Goal: Information Seeking & Learning: Learn about a topic

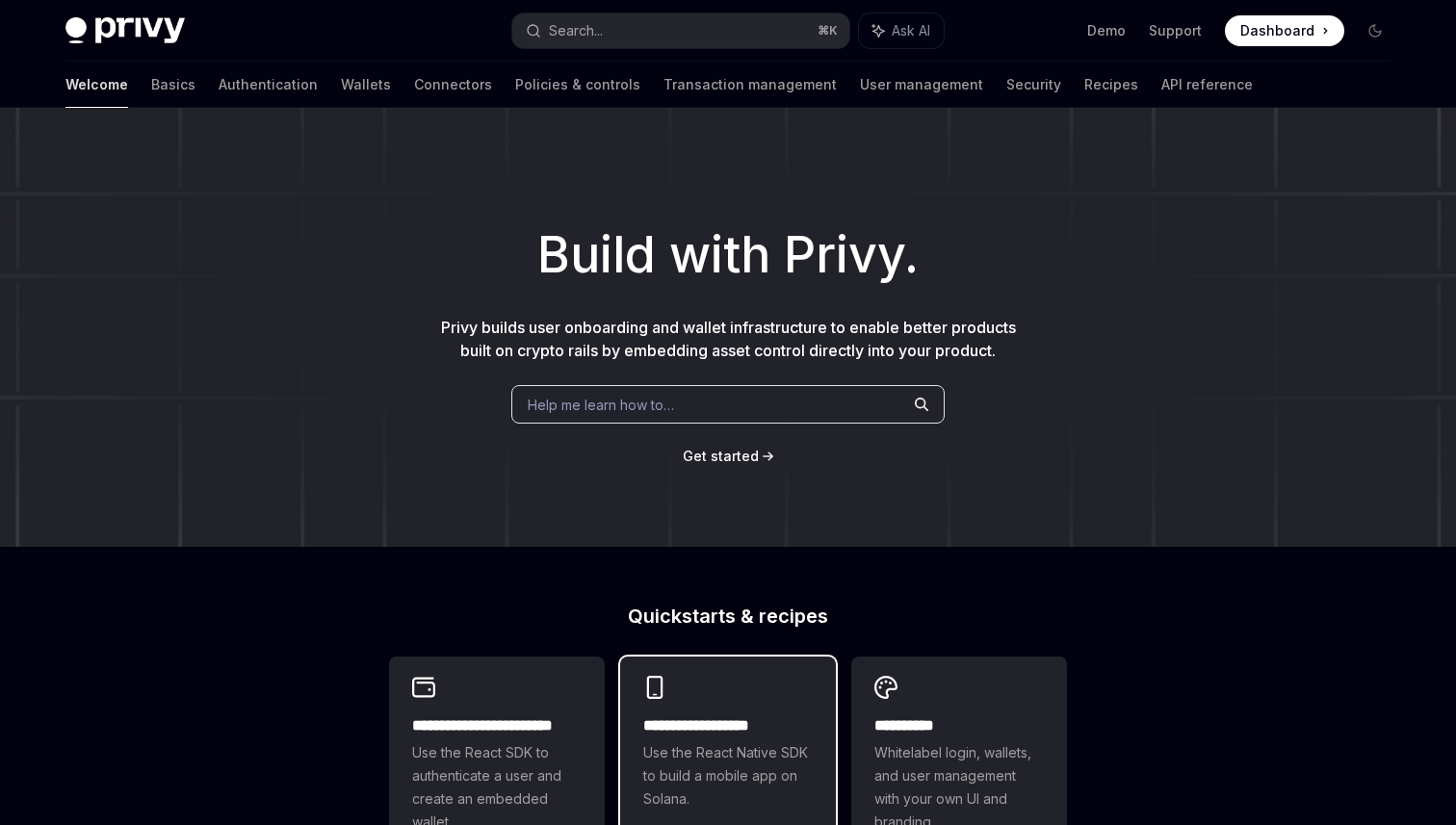
click at [728, 712] on div "**********" at bounding box center [728, 743] width 215 height 173
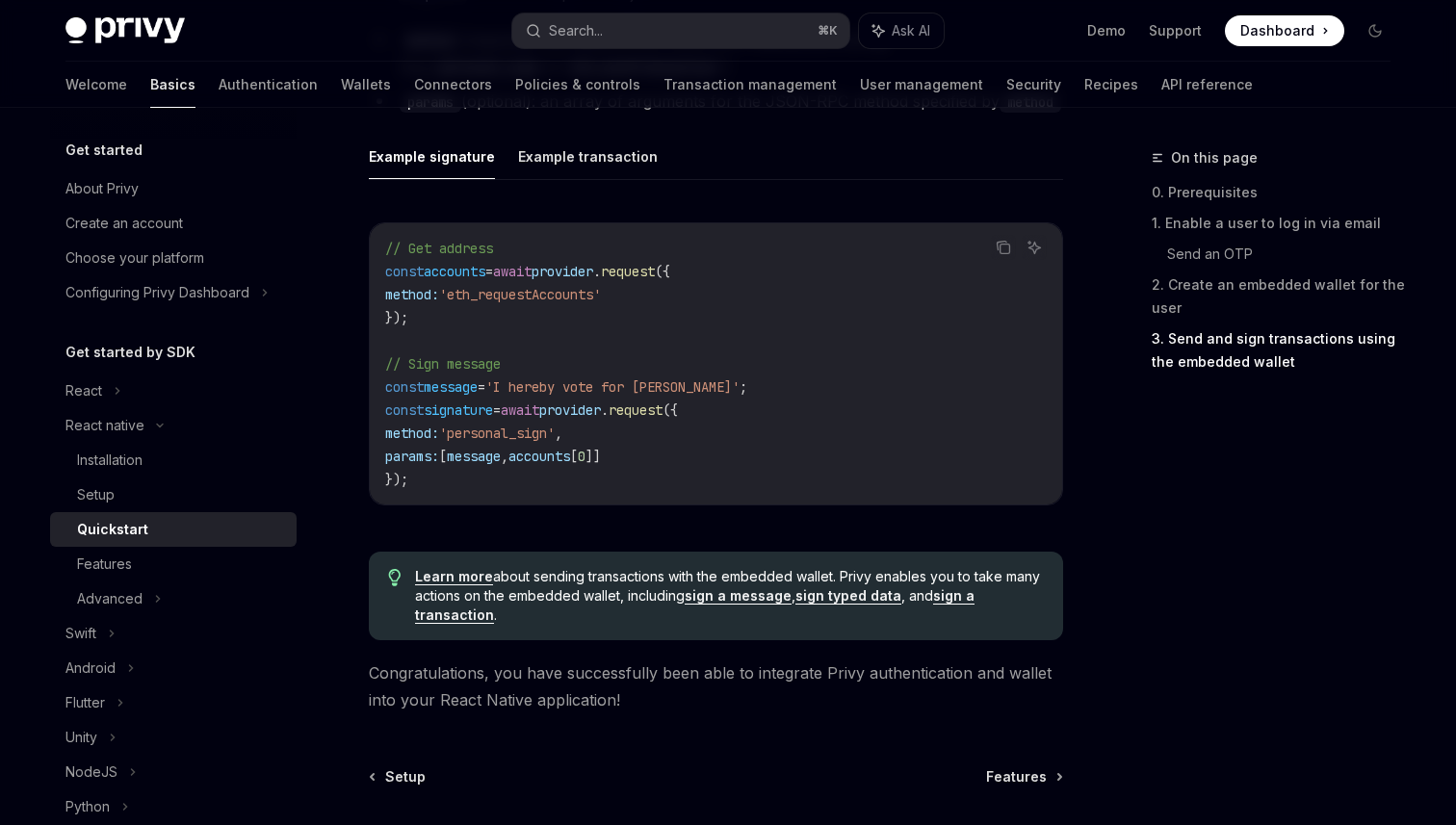
scroll to position [2936, 0]
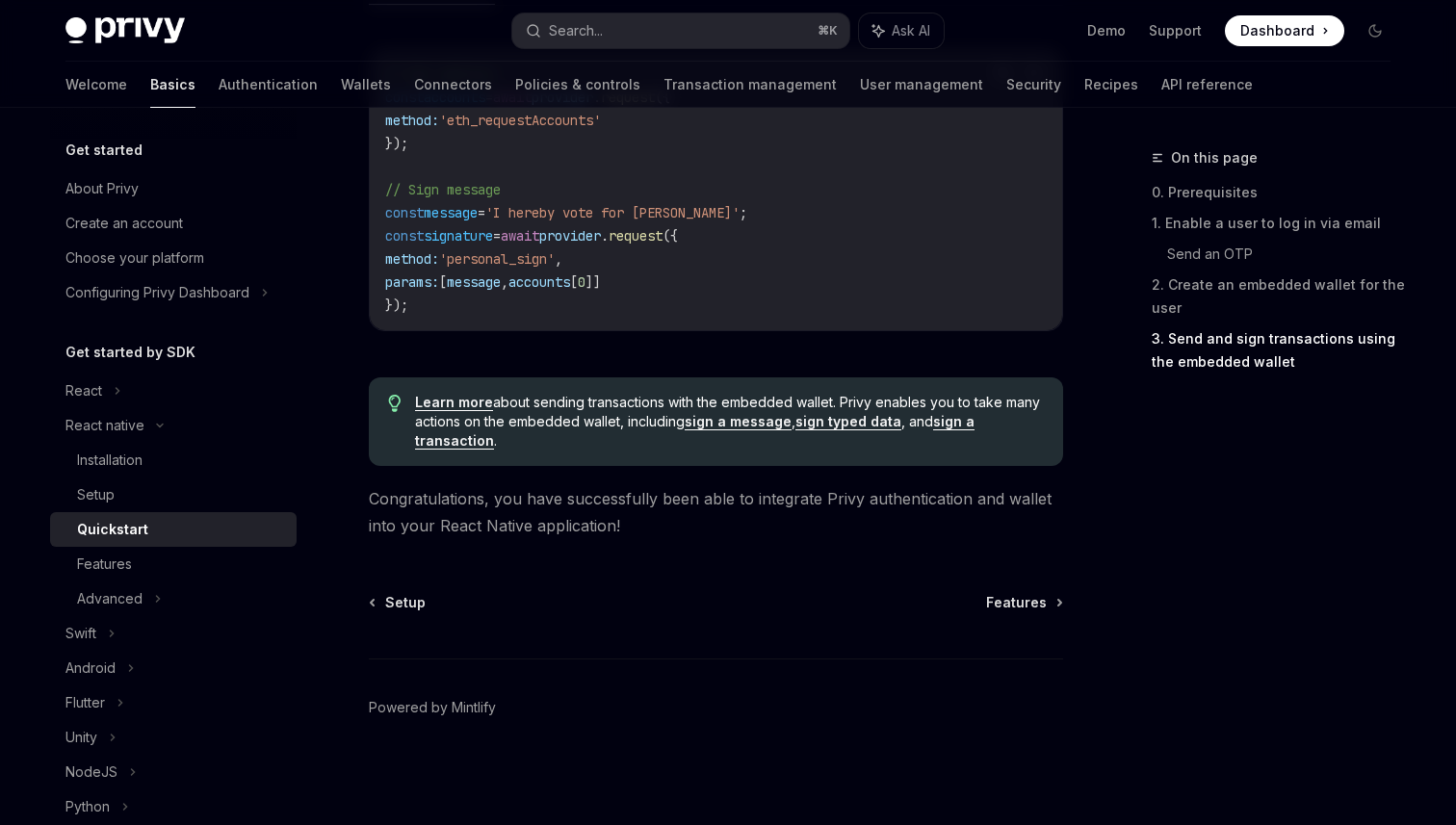
click at [610, 409] on span "Learn more about sending transactions with the embedded wallet. Privy enables y…" at bounding box center [729, 422] width 629 height 57
click at [588, 499] on span "Congratulations, you have successfully been able to integrate Privy authenticat…" at bounding box center [716, 512] width 695 height 54
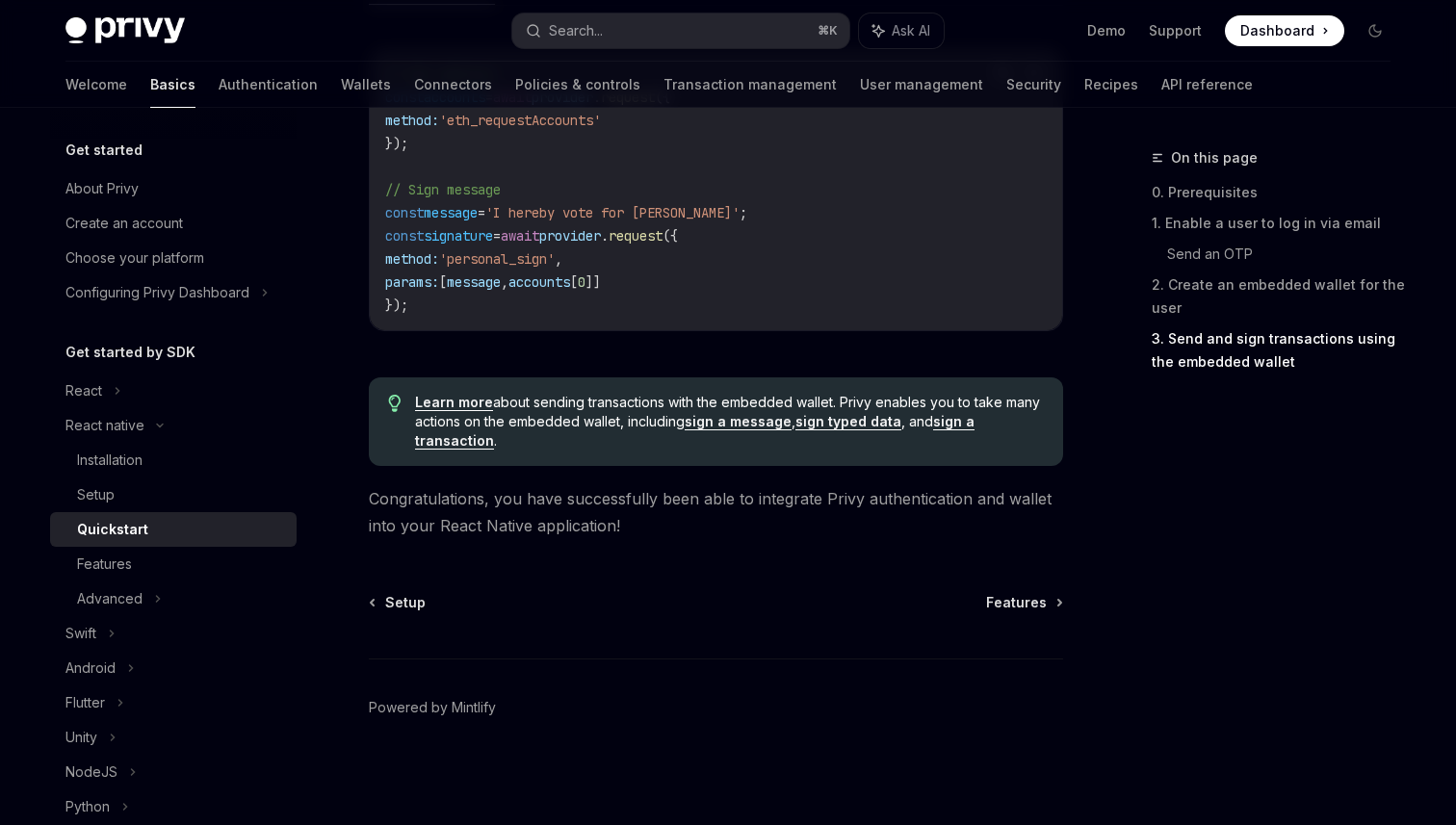
click at [537, 518] on span "Congratulations, you have successfully been able to integrate Privy authenticat…" at bounding box center [716, 512] width 695 height 54
click at [115, 422] on div "React native" at bounding box center [105, 425] width 79 height 23
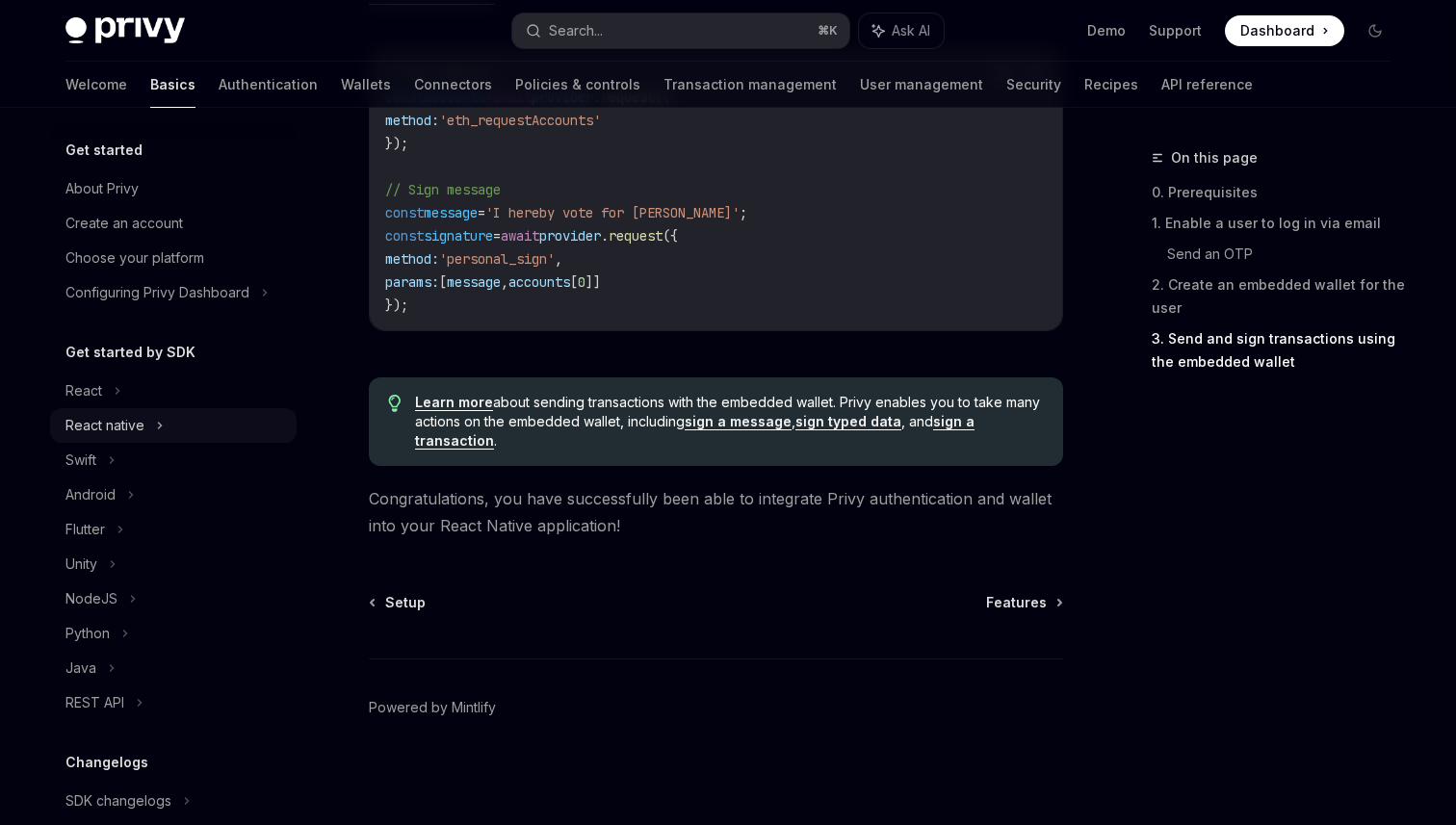
click at [114, 427] on div "React native" at bounding box center [105, 425] width 79 height 23
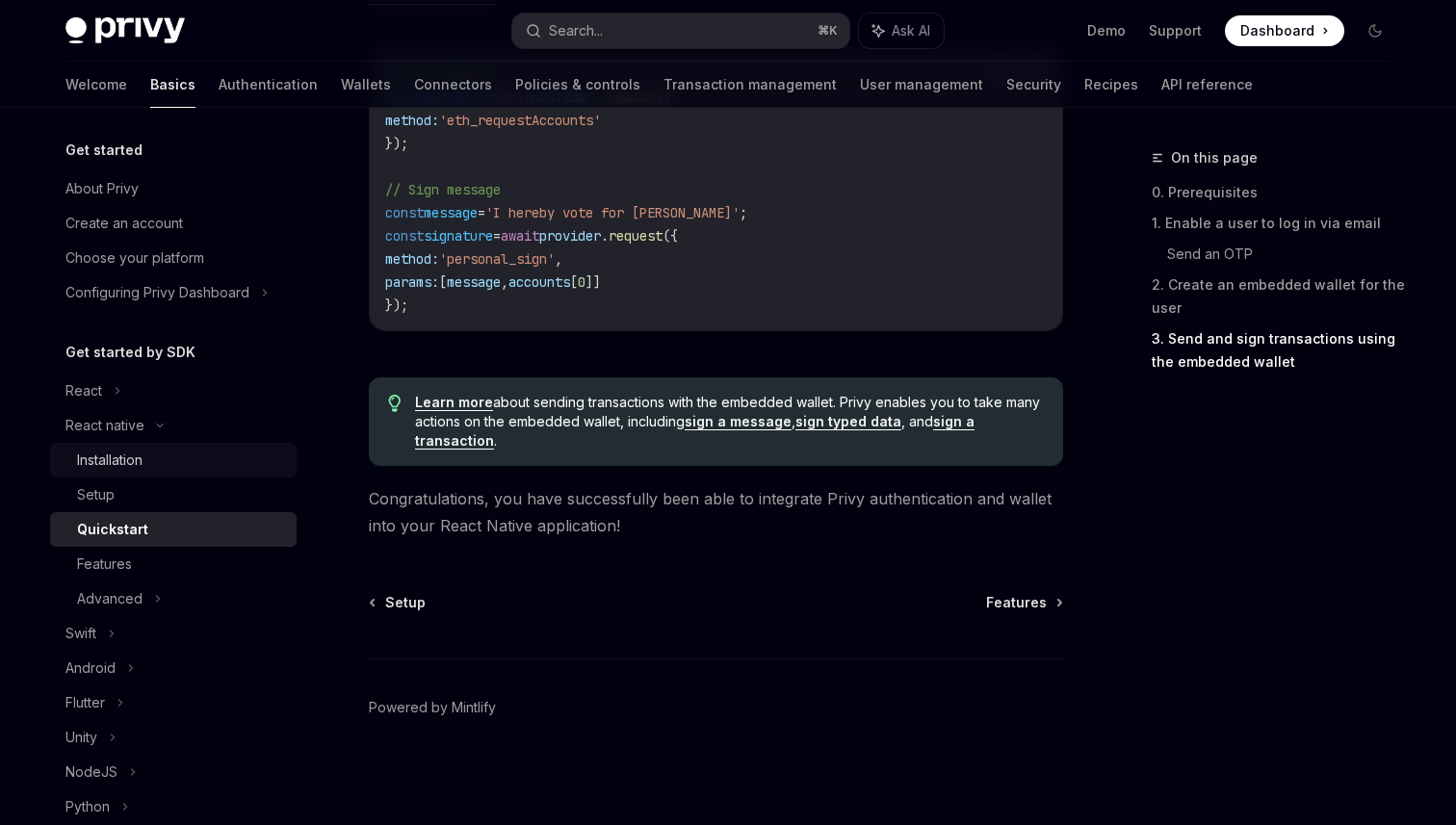
click at [114, 455] on div "Installation" at bounding box center [110, 459] width 65 height 23
click at [110, 496] on div "Setup" at bounding box center [96, 494] width 38 height 23
click at [116, 562] on div "Features" at bounding box center [105, 563] width 55 height 23
click at [118, 595] on div "Advanced" at bounding box center [110, 598] width 65 height 23
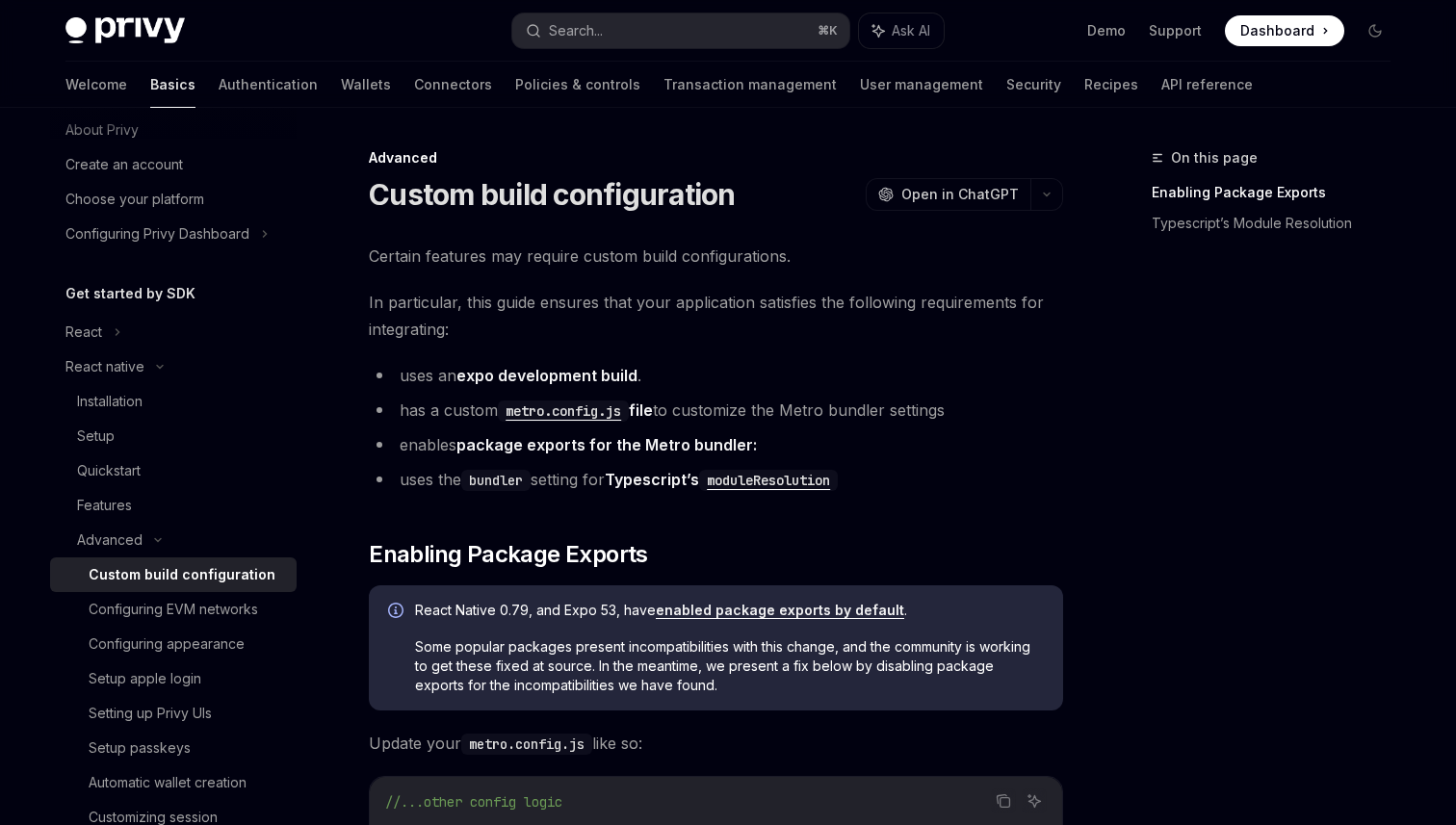
scroll to position [70, 0]
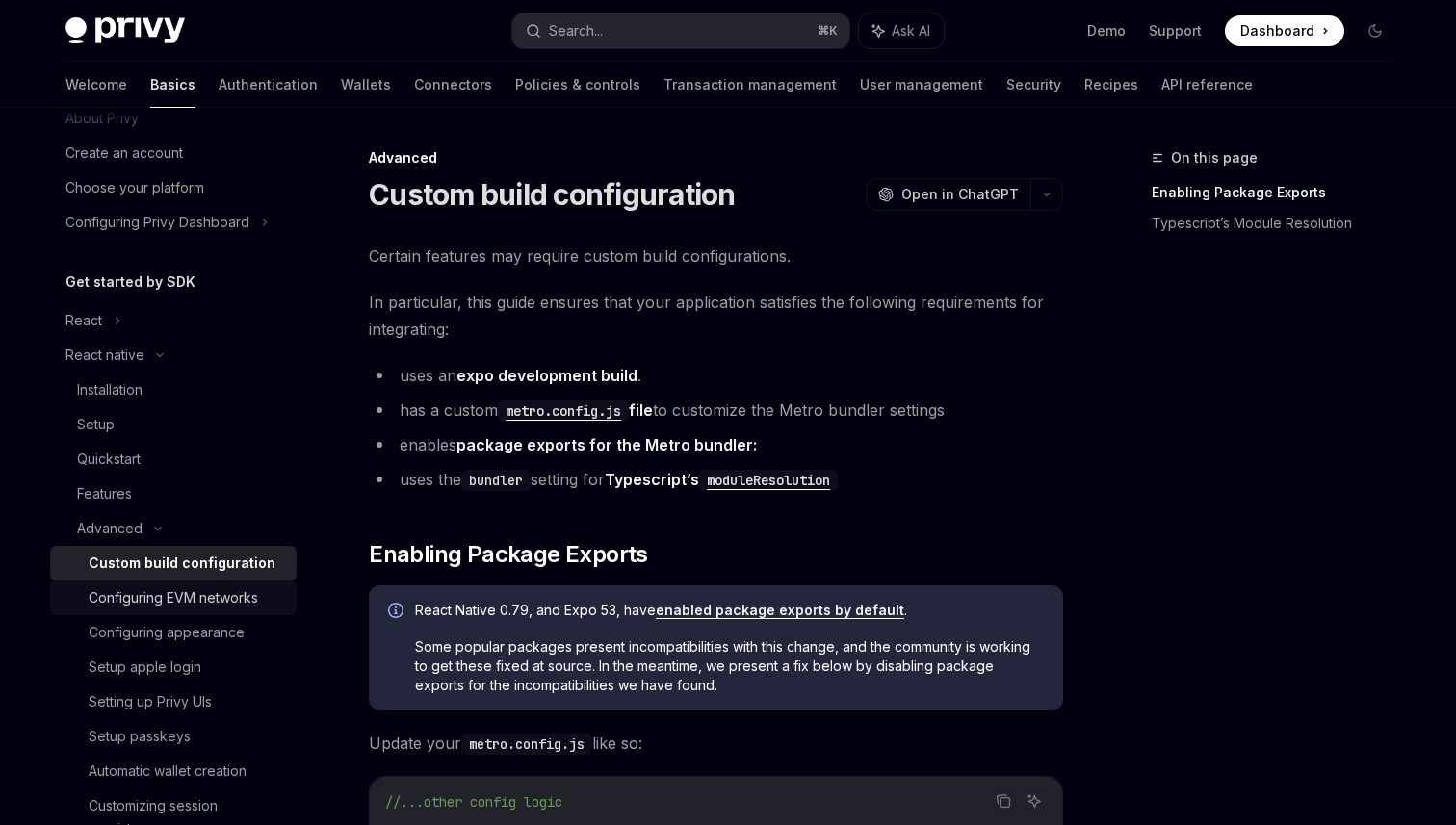
click at [188, 590] on div "Configuring EVM networks" at bounding box center [174, 597] width 170 height 23
click at [179, 644] on link "Configuring appearance" at bounding box center [173, 632] width 246 height 35
click at [178, 672] on div "Setup apple login" at bounding box center [145, 667] width 113 height 23
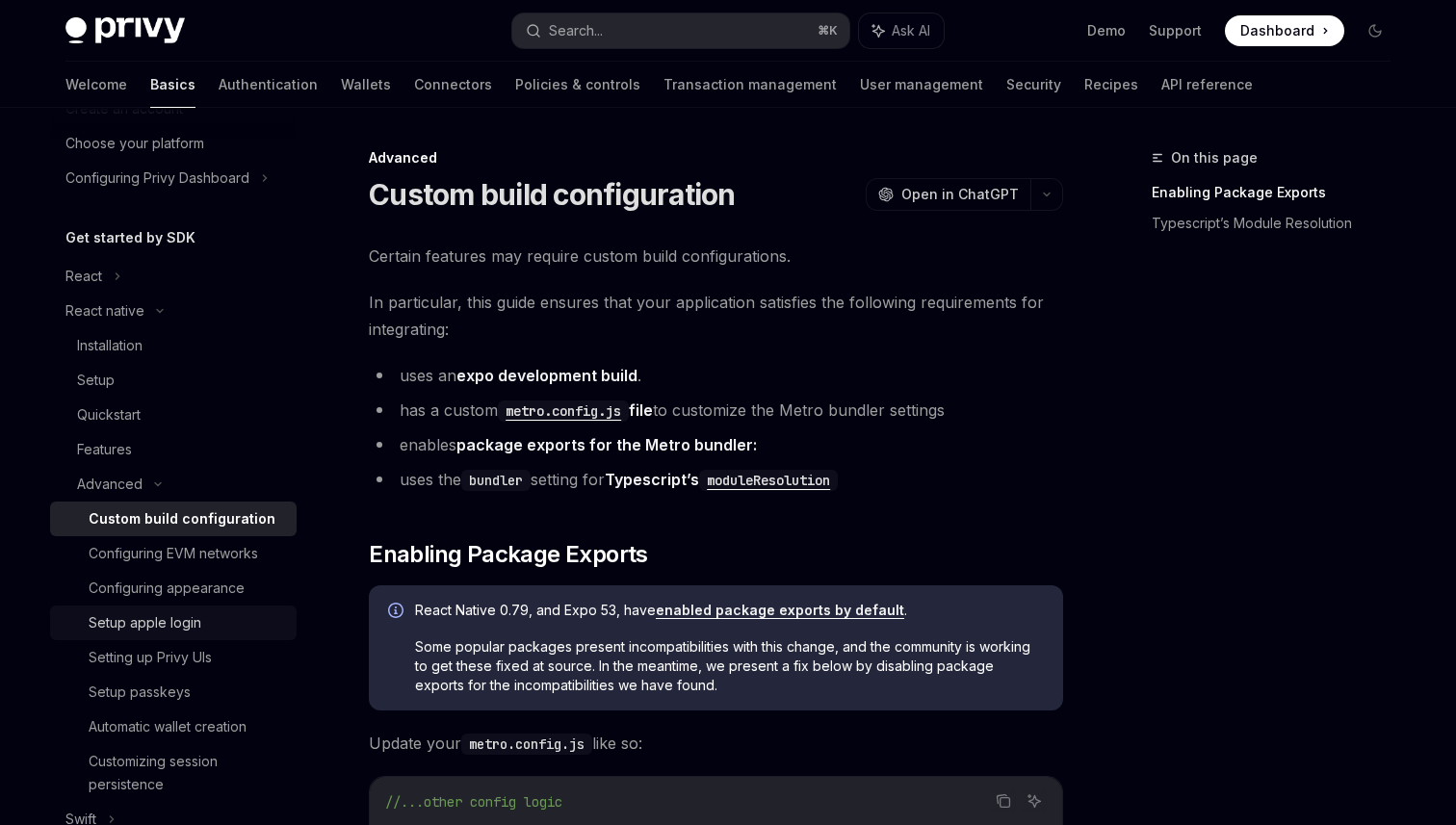
scroll to position [119, 0]
click at [193, 651] on div "Setting up Privy UIs" at bounding box center [150, 653] width 124 height 23
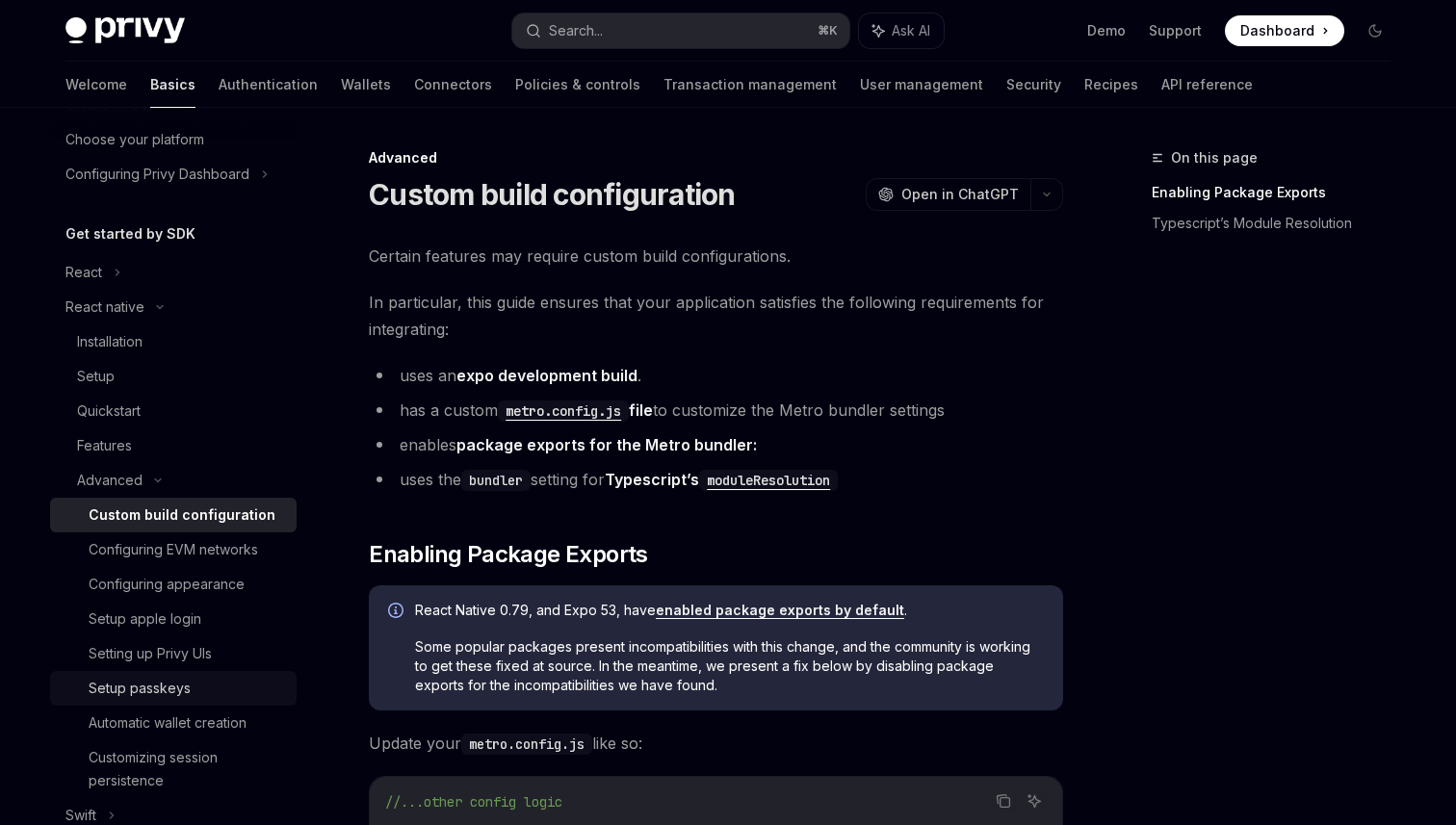
click at [181, 687] on div "Setup passkeys" at bounding box center [139, 688] width 102 height 23
click at [180, 730] on div "Automatic wallet creation" at bounding box center [168, 722] width 158 height 23
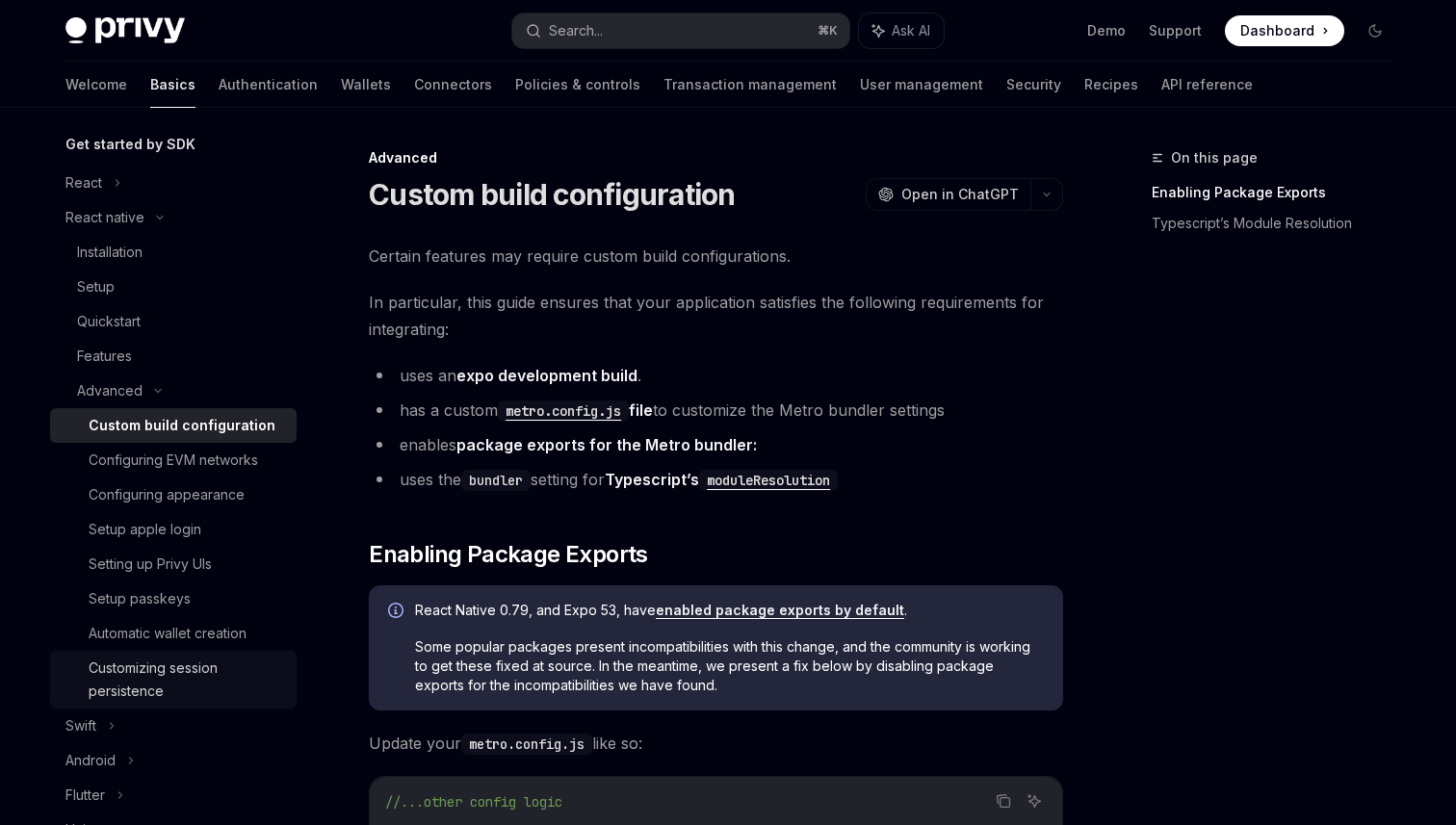
click at [194, 681] on div "Customizing session persistence" at bounding box center [187, 680] width 197 height 46
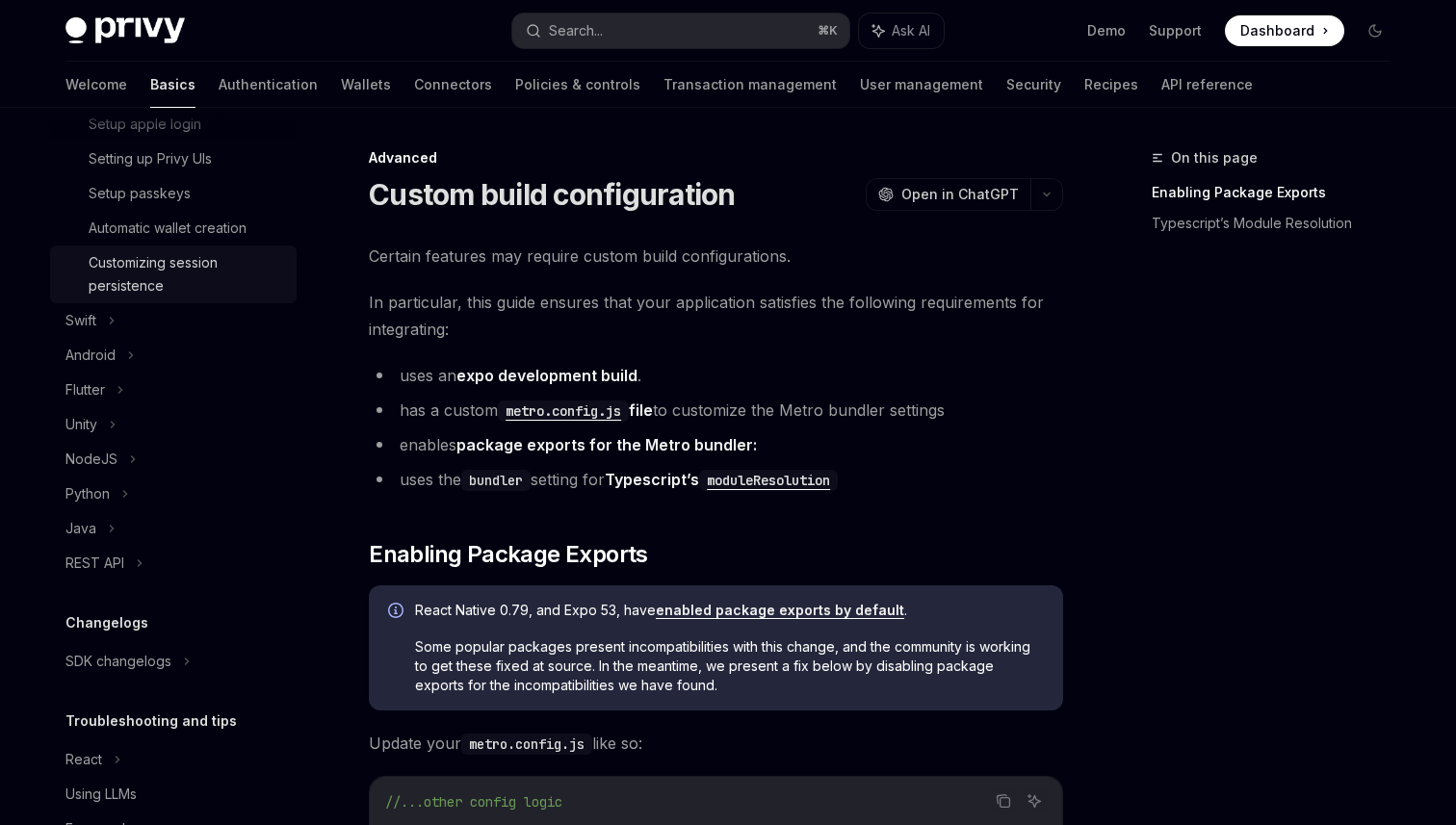
scroll to position [620, 0]
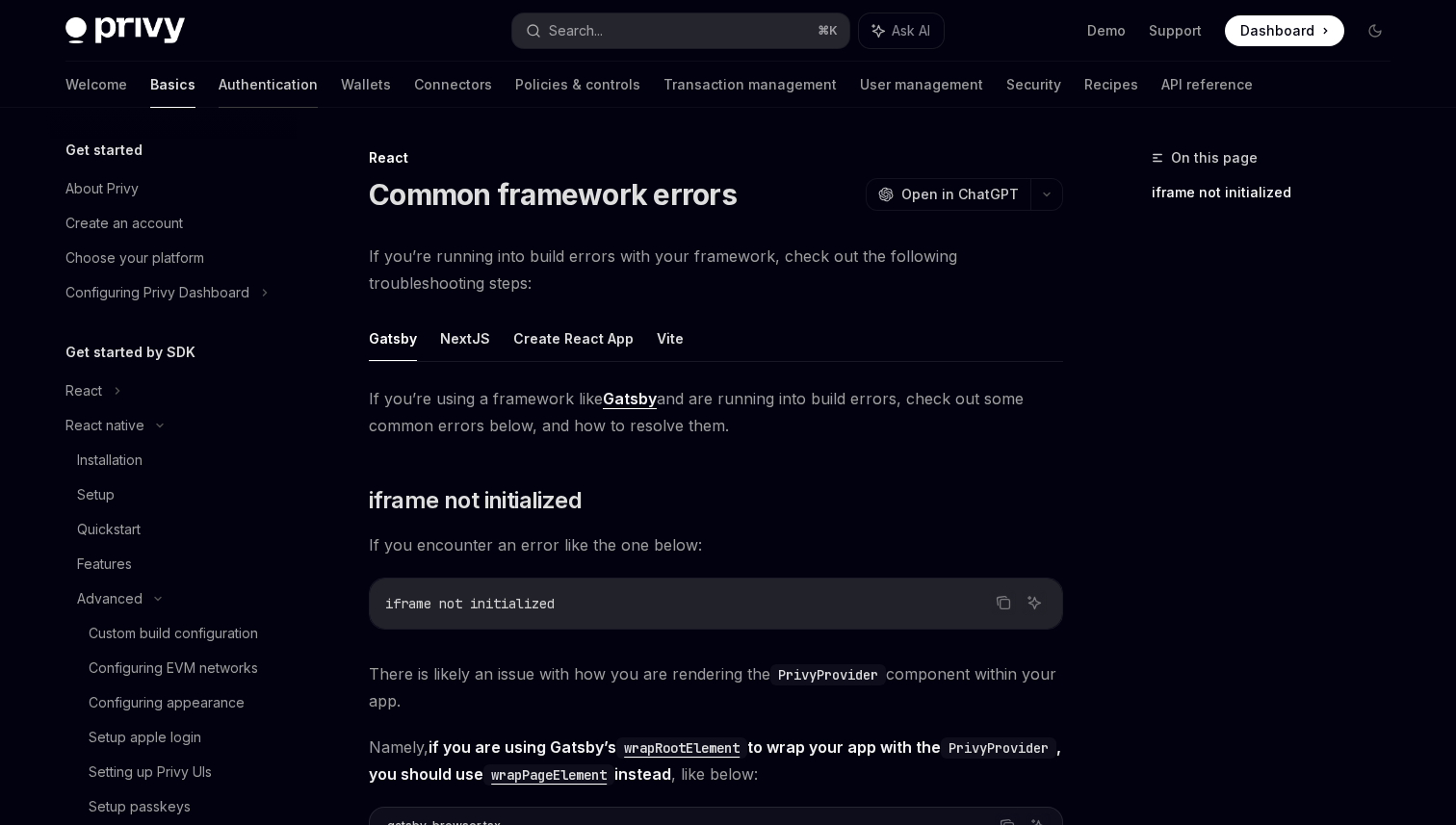
click at [218, 92] on link "Authentication" at bounding box center [268, 84] width 99 height 46
type textarea "*"
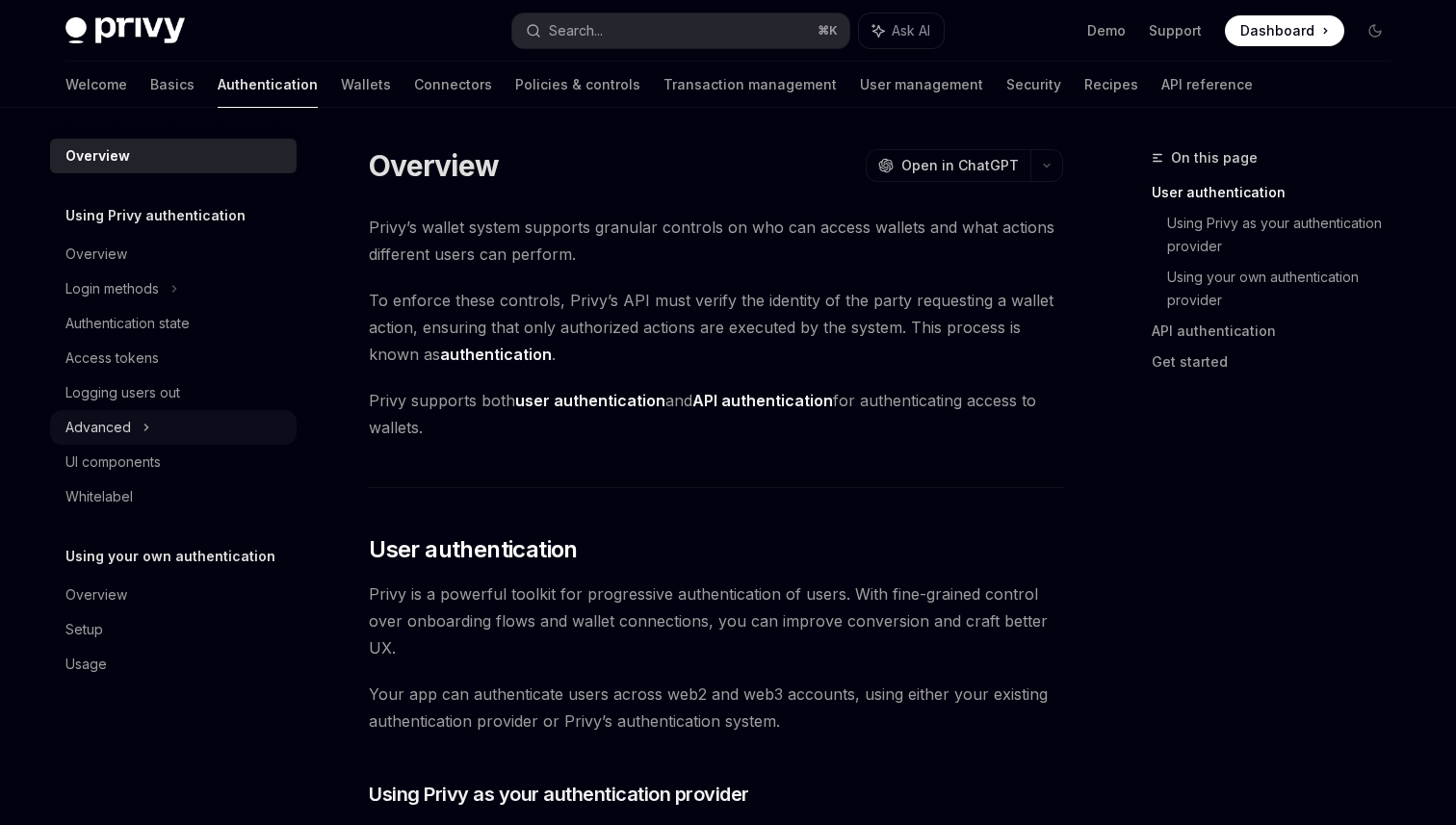
click at [159, 435] on div "Advanced" at bounding box center [173, 427] width 246 height 35
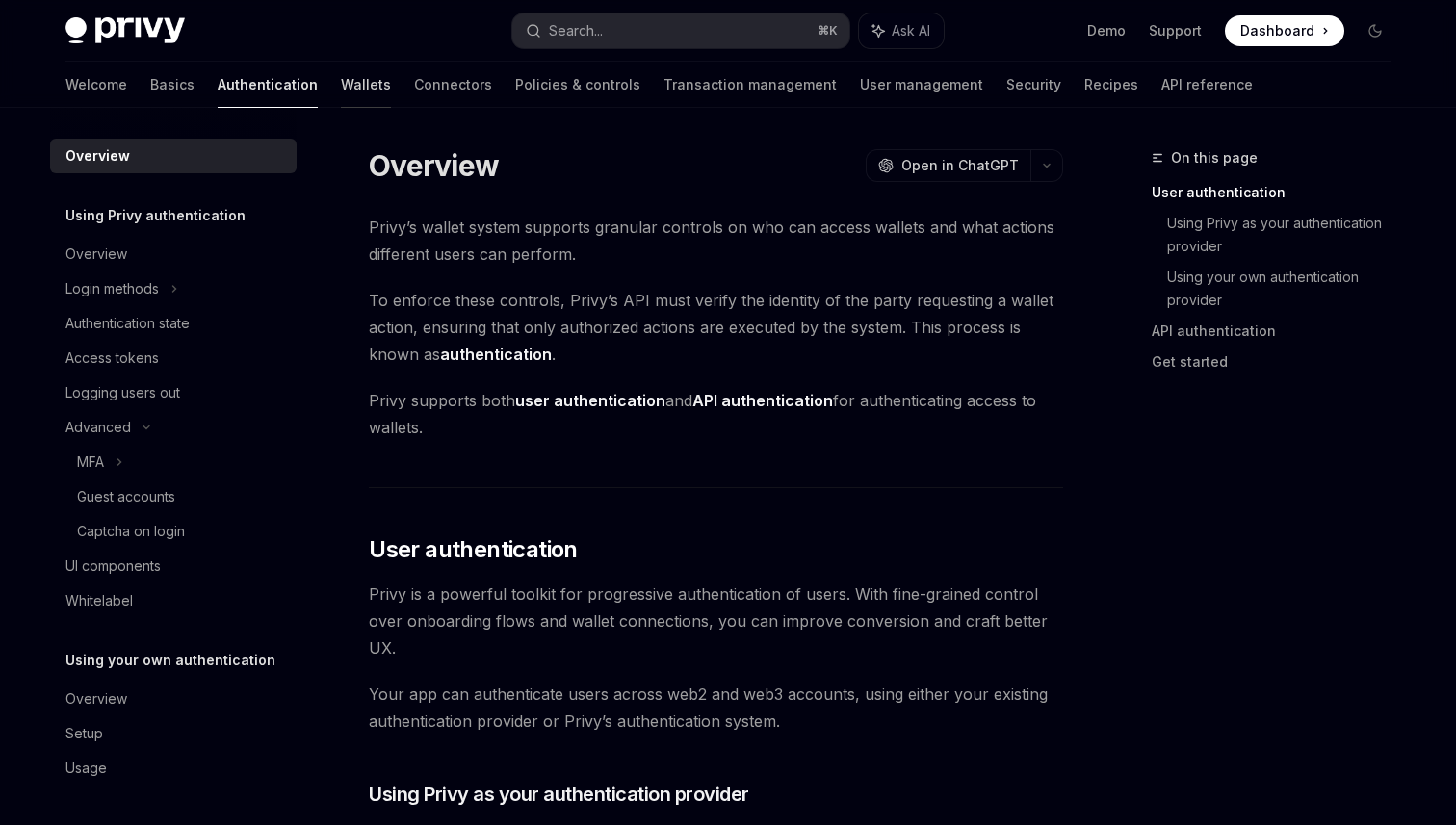
click at [341, 85] on link "Wallets" at bounding box center [366, 84] width 50 height 46
click at [414, 86] on link "Connectors" at bounding box center [453, 84] width 78 height 46
click at [515, 86] on link "Policies & controls" at bounding box center [577, 84] width 126 height 46
click at [663, 89] on link "Transaction management" at bounding box center [749, 84] width 173 height 46
click at [860, 85] on link "User management" at bounding box center [921, 84] width 124 height 46
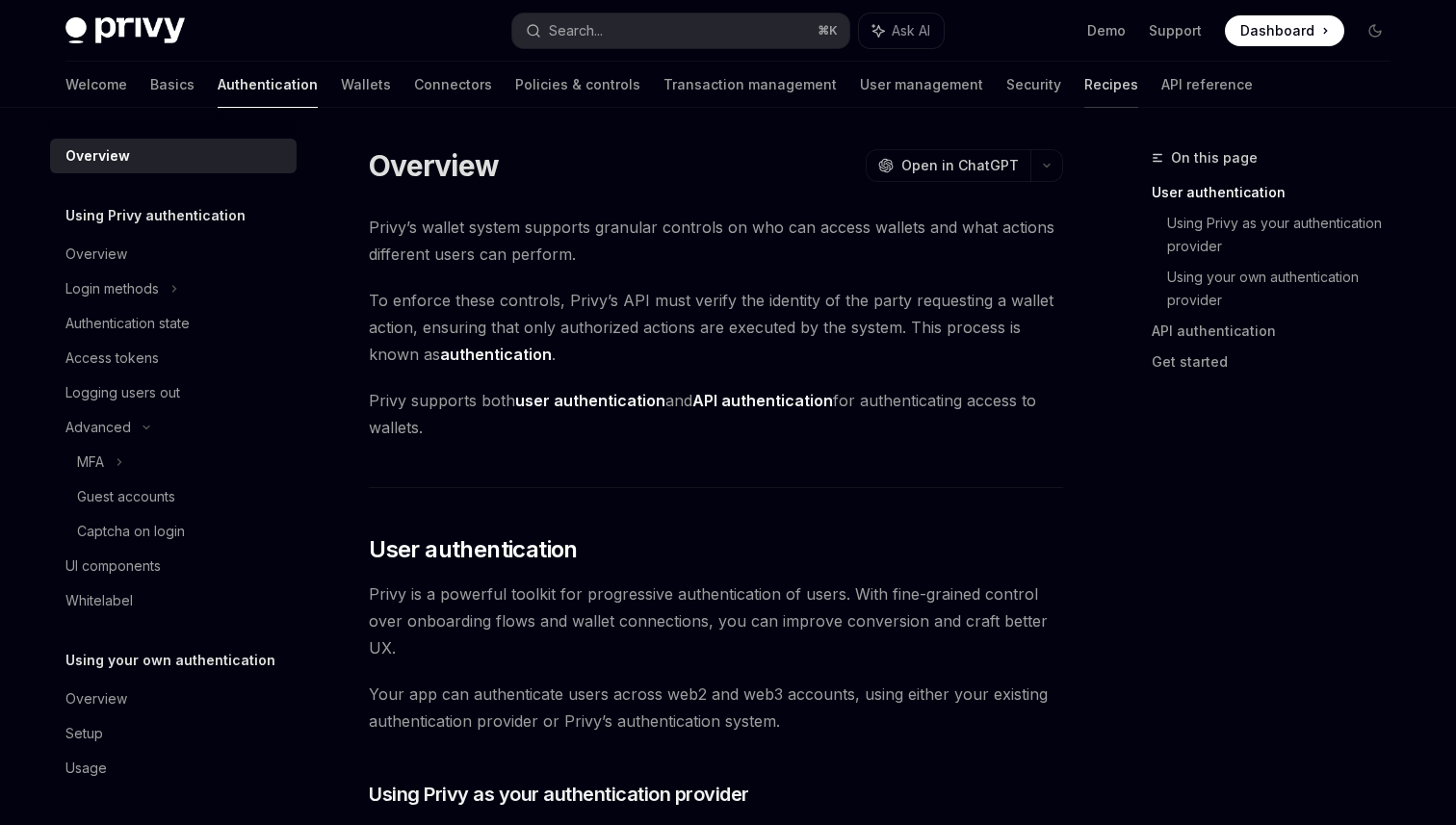
click at [1084, 92] on link "Recipes" at bounding box center [1111, 84] width 54 height 46
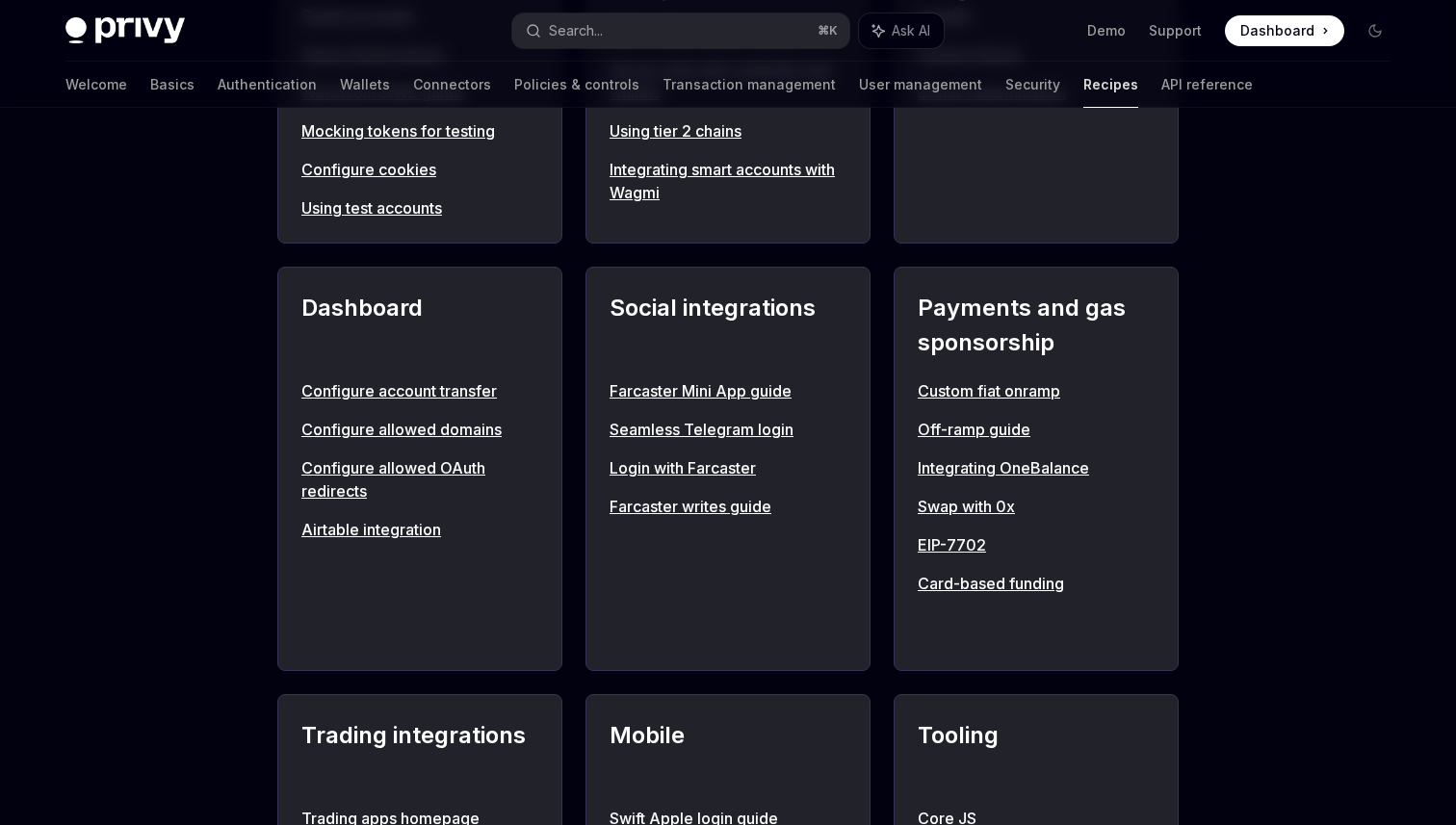
scroll to position [1039, 0]
